Goal: Find specific page/section: Find specific page/section

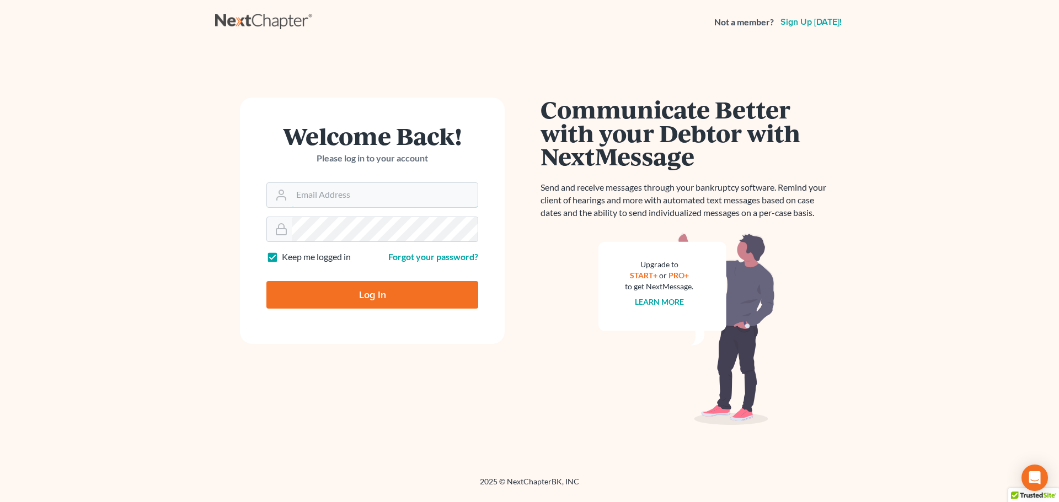
type input "cguffey@saderlawfirm.com"
click at [332, 290] on input "Log In" at bounding box center [372, 295] width 212 height 28
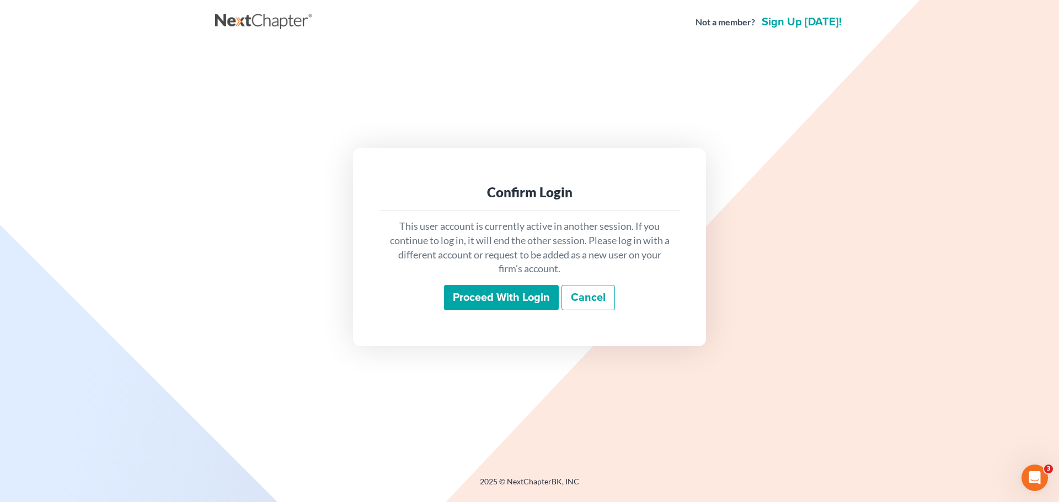
click at [504, 299] on input "Proceed with login" at bounding box center [501, 297] width 115 height 25
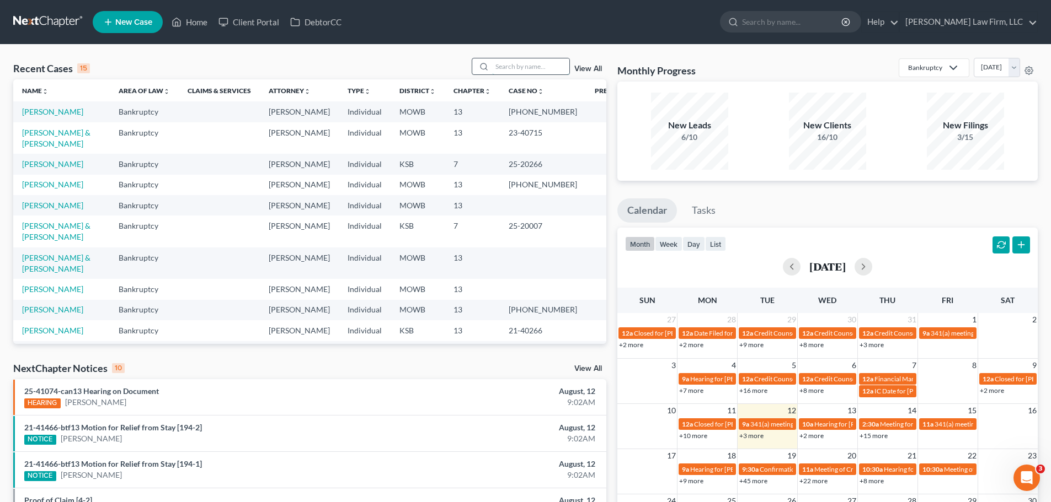
click at [505, 67] on input "search" at bounding box center [530, 66] width 77 height 16
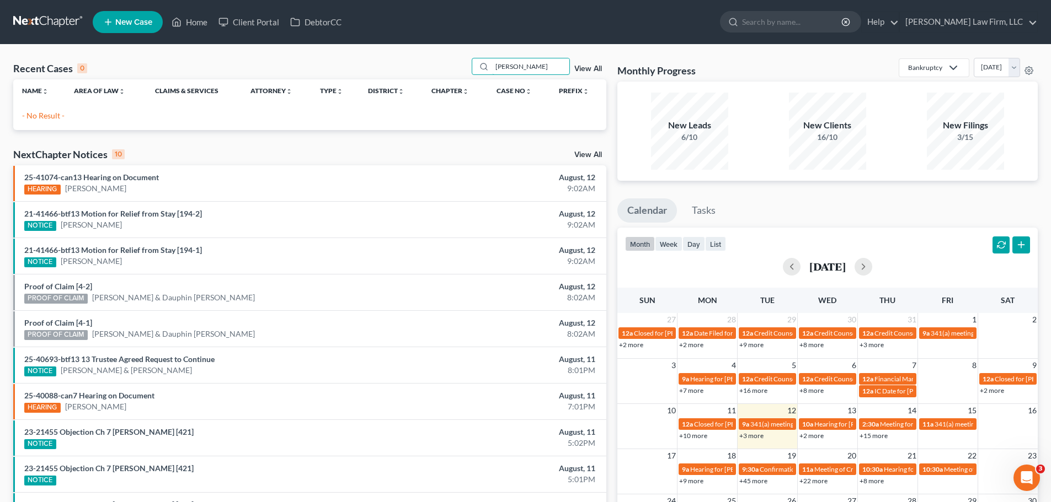
type input "Stennett, Charles"
click at [828, 56] on div "Recent Cases 0 Stennett, Charles View All Name unfold_more expand_more expand_l…" at bounding box center [525, 331] width 1051 height 572
click at [508, 63] on input "Stennett, Charles" at bounding box center [530, 66] width 77 height 16
click at [585, 67] on link "View All" at bounding box center [588, 69] width 28 height 8
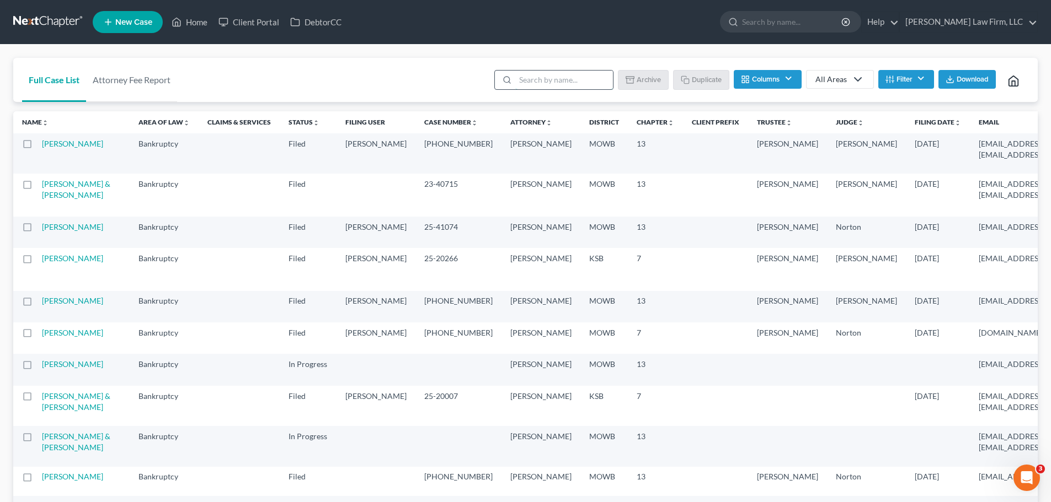
click at [522, 79] on input "search" at bounding box center [564, 80] width 98 height 19
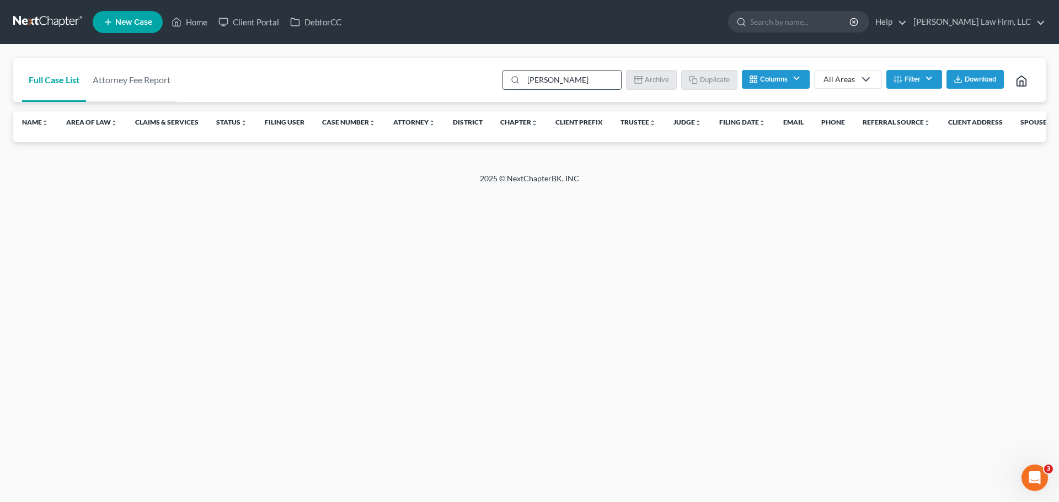
click at [532, 77] on input "stennett" at bounding box center [572, 80] width 98 height 19
drag, startPoint x: 563, startPoint y: 81, endPoint x: 502, endPoint y: 81, distance: 60.7
click at [502, 81] on ul "Stennett Batch Download Archive Un-archive Duplicate Columns Attorney Case Numb…" at bounding box center [768, 81] width 537 height 26
type input "Stennett"
drag, startPoint x: 568, startPoint y: 81, endPoint x: 518, endPoint y: 83, distance: 50.2
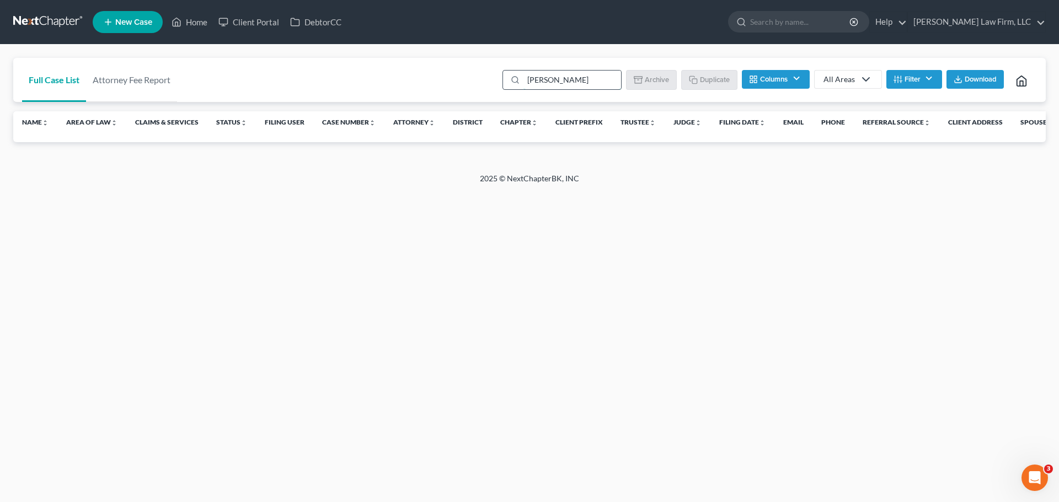
click at [518, 83] on div "Stennett" at bounding box center [561, 80] width 119 height 20
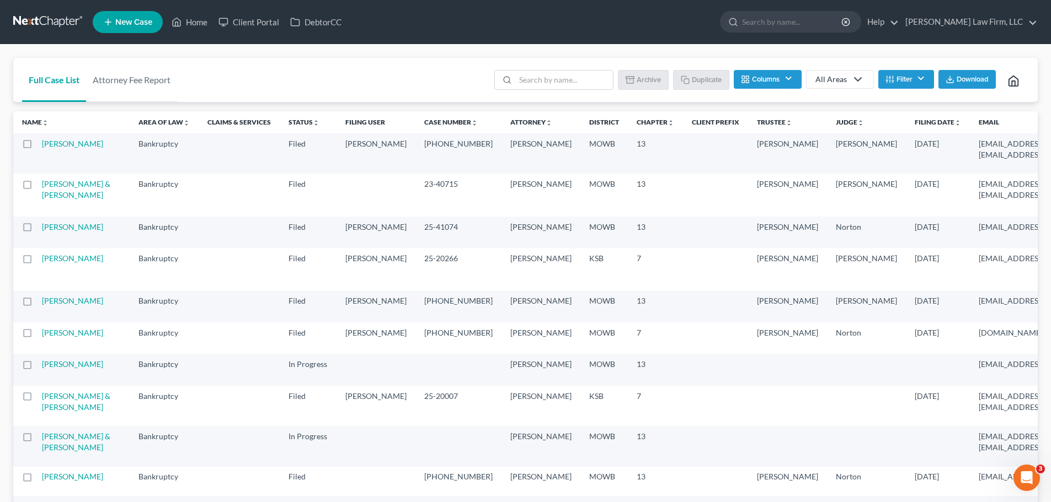
click at [908, 77] on button "Filter" at bounding box center [906, 79] width 56 height 19
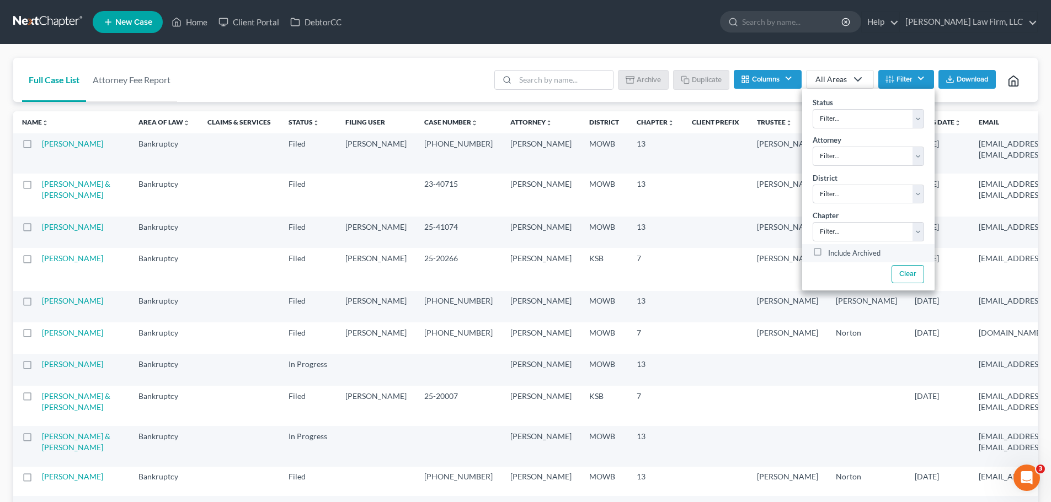
click at [828, 254] on label "Include Archived" at bounding box center [854, 253] width 52 height 13
click at [832, 254] on input "Include Archived" at bounding box center [835, 250] width 7 height 7
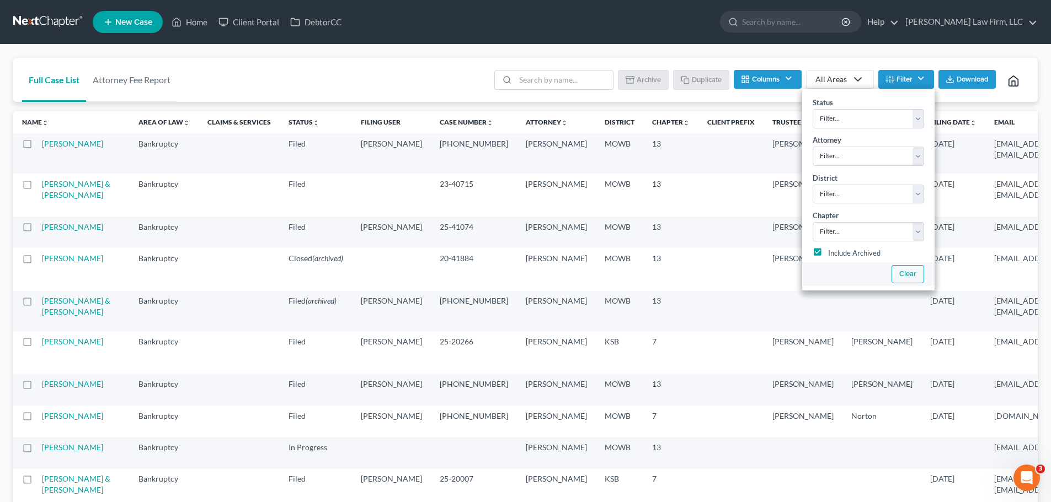
click at [913, 277] on button "Clear" at bounding box center [907, 274] width 33 height 18
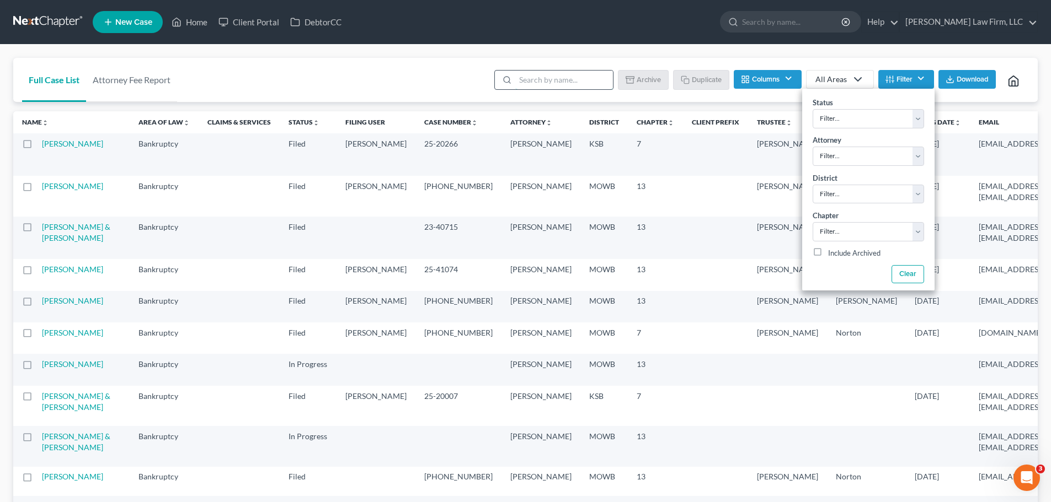
click at [527, 80] on input "search" at bounding box center [564, 80] width 98 height 19
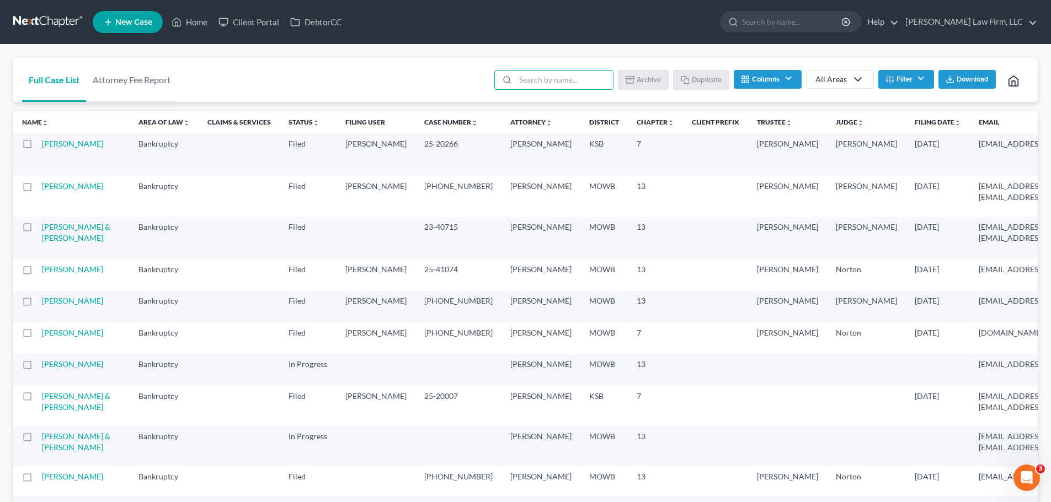
click at [915, 78] on button "Filter" at bounding box center [906, 79] width 56 height 19
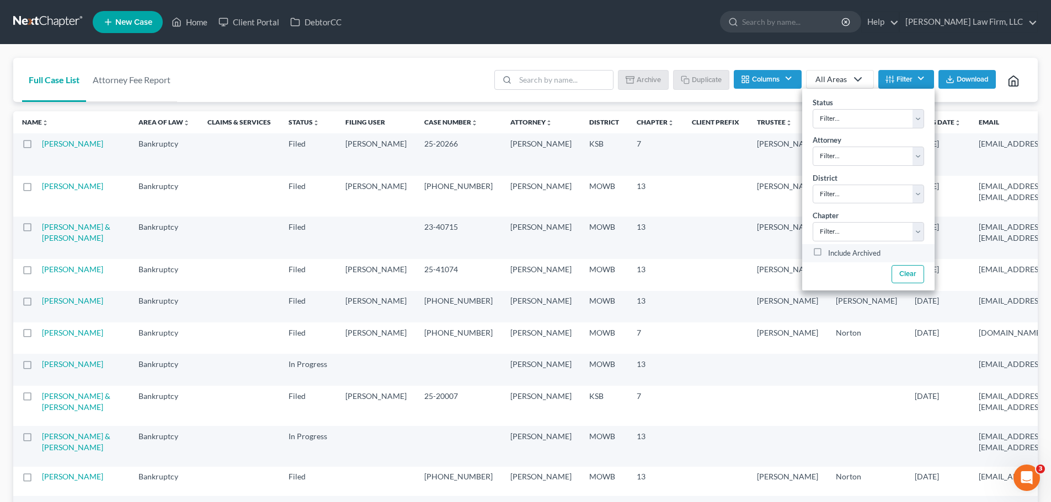
click at [828, 253] on label "Include Archived" at bounding box center [854, 253] width 52 height 13
click at [832, 253] on input "Include Archived" at bounding box center [835, 250] width 7 height 7
checkbox input "true"
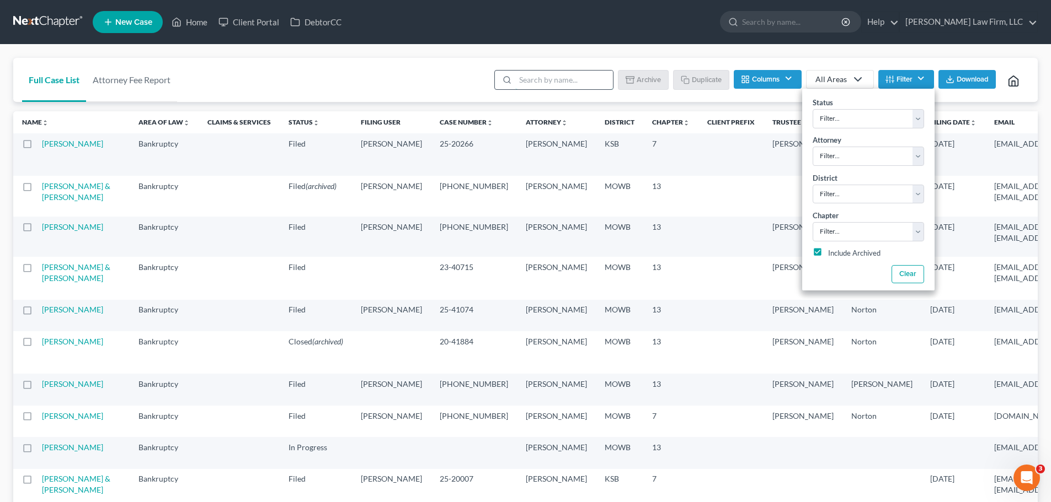
click at [530, 81] on input "search" at bounding box center [564, 80] width 98 height 19
